Goal: Task Accomplishment & Management: Manage account settings

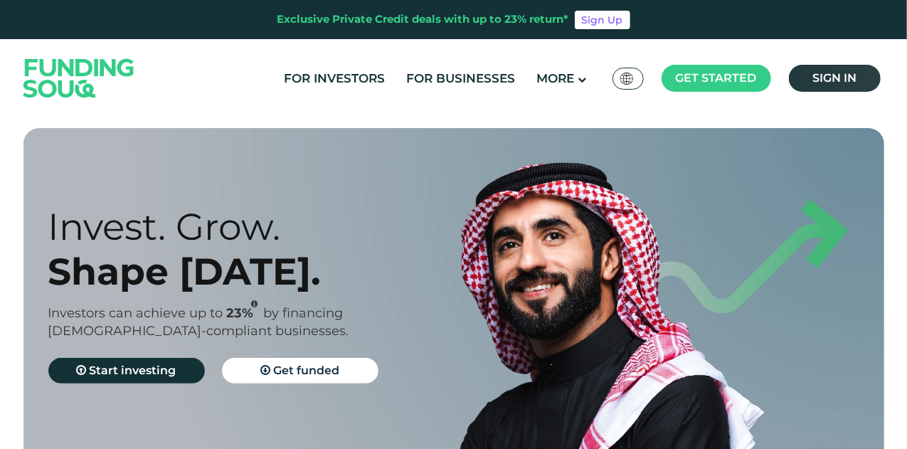
click at [813, 75] on span "Sign in" at bounding box center [835, 78] width 44 height 14
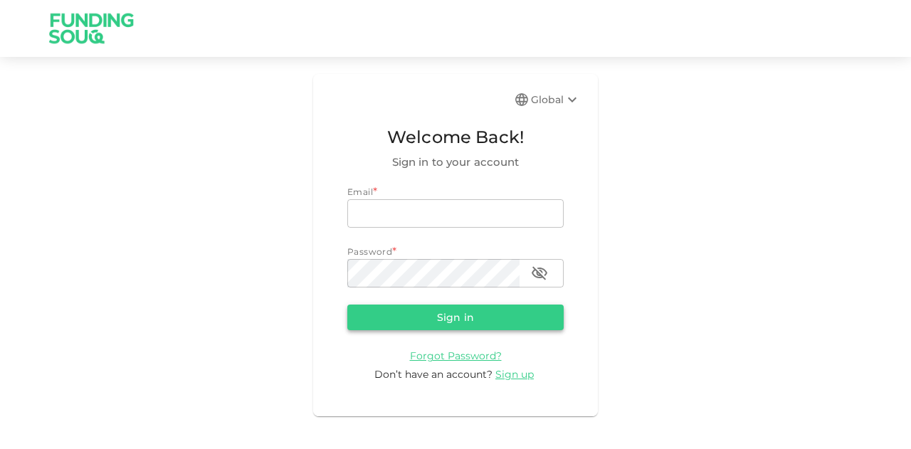
type input "[EMAIL_ADDRESS][PERSON_NAME][DOMAIN_NAME]"
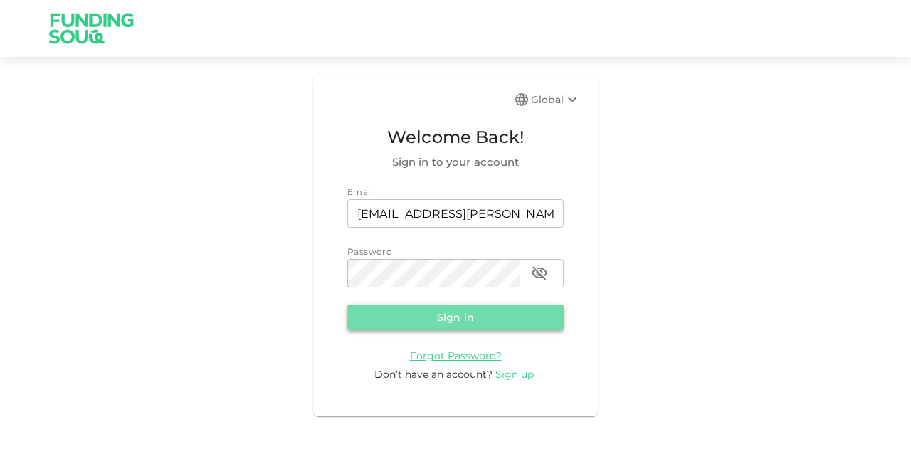
click at [470, 305] on button "Sign in" at bounding box center [455, 318] width 216 height 26
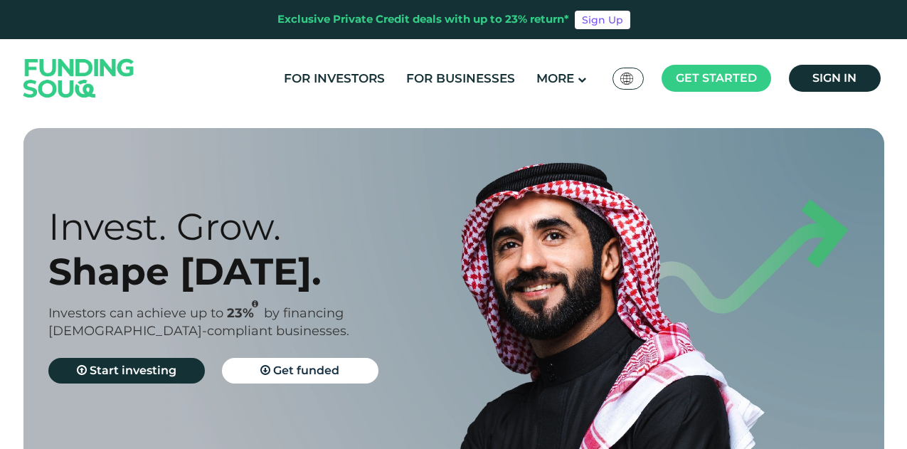
click at [820, 85] on span "Sign in" at bounding box center [835, 78] width 44 height 14
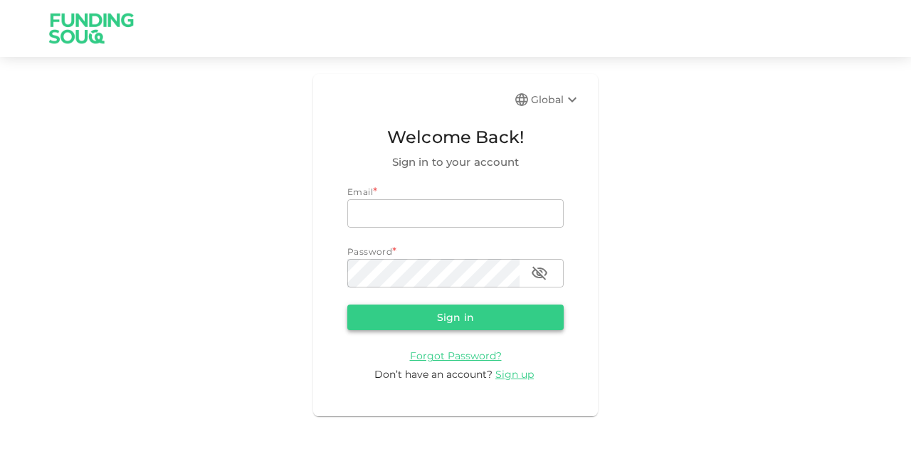
type input "[EMAIL_ADDRESS][PERSON_NAME][DOMAIN_NAME]"
click at [401, 316] on button "Sign in" at bounding box center [455, 318] width 216 height 26
